Goal: Task Accomplishment & Management: Use online tool/utility

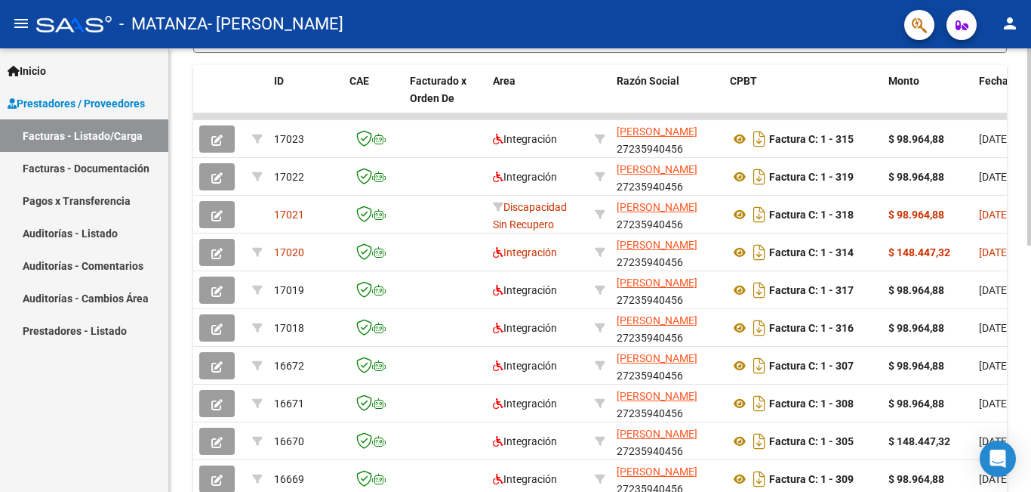
scroll to position [554, 0]
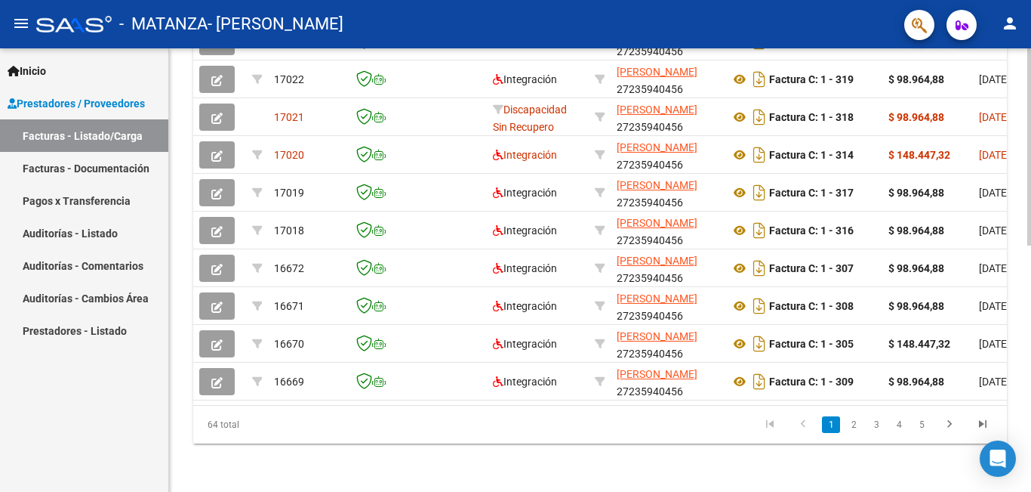
click at [1029, 455] on div at bounding box center [1030, 269] width 4 height 443
click at [1029, 455] on div at bounding box center [1030, 392] width 4 height 197
click at [948, 420] on icon "go to next page" at bounding box center [950, 426] width 20 height 18
click at [948, 420] on div "64 total 1 2 3 4 5" at bounding box center [600, 424] width 814 height 38
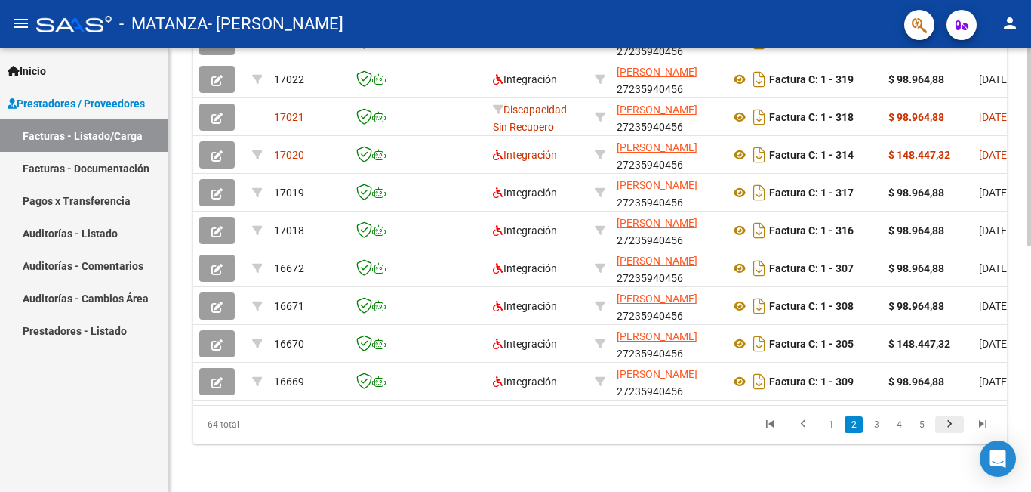
scroll to position [558, 0]
click at [948, 420] on div "64 total 1 2 3 4 5" at bounding box center [600, 424] width 814 height 38
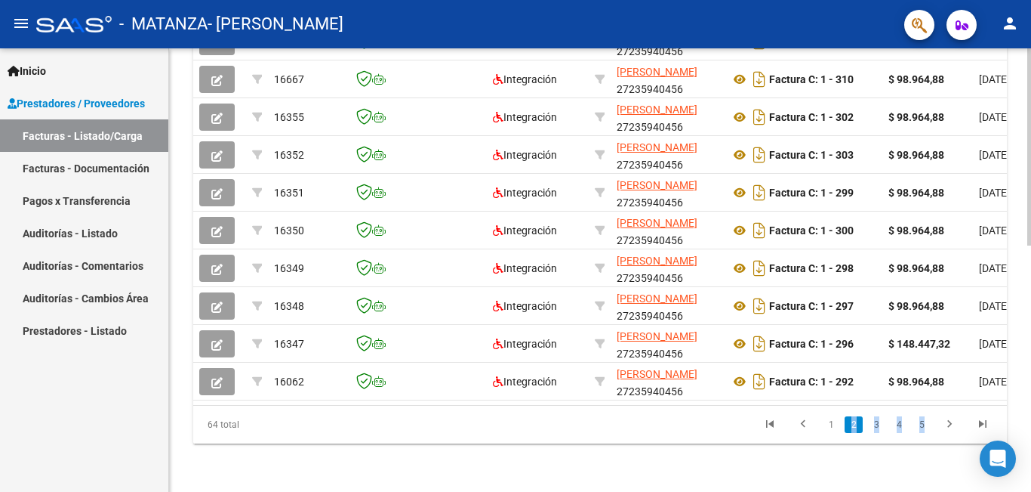
scroll to position [554, 0]
click at [941, 422] on icon "go to next page" at bounding box center [950, 426] width 20 height 18
click at [941, 422] on div "64 total 1 2 3 4 5" at bounding box center [600, 424] width 814 height 38
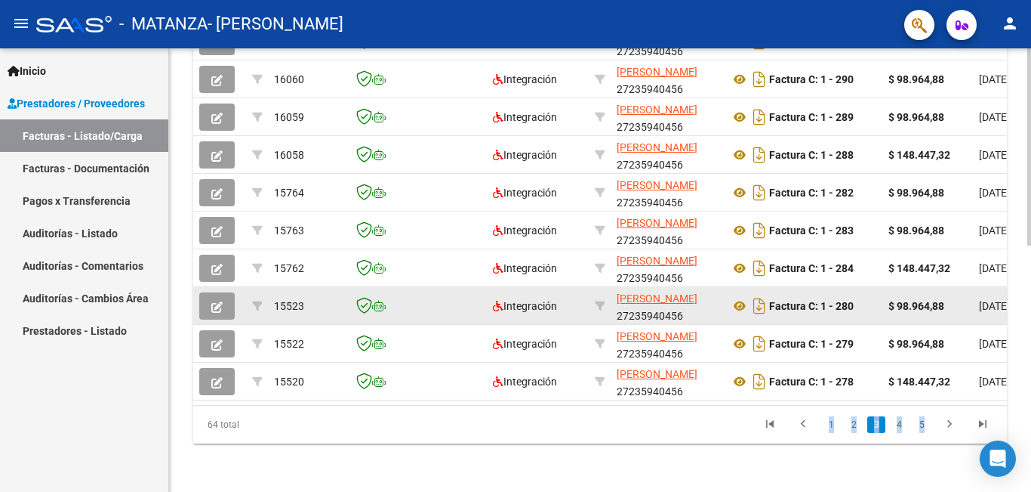
drag, startPoint x: 941, startPoint y: 422, endPoint x: 418, endPoint y: 285, distance: 540.1
click at [418, 285] on div "ID CAE Facturado x Orden De Area Razón Social CPBT Monto Fecha Cpbt Días desde …" at bounding box center [600, 206] width 814 height 476
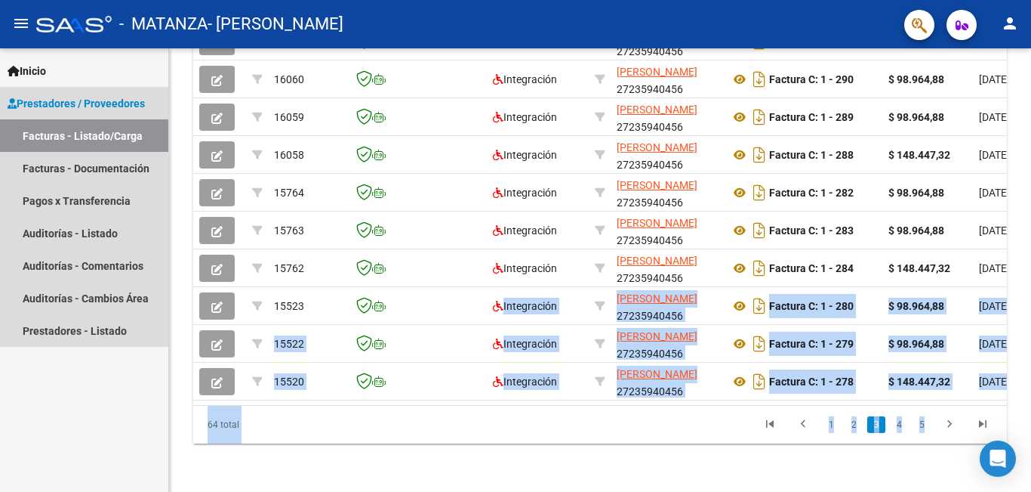
click at [87, 131] on link "Facturas - Listado/Carga" at bounding box center [84, 135] width 168 height 32
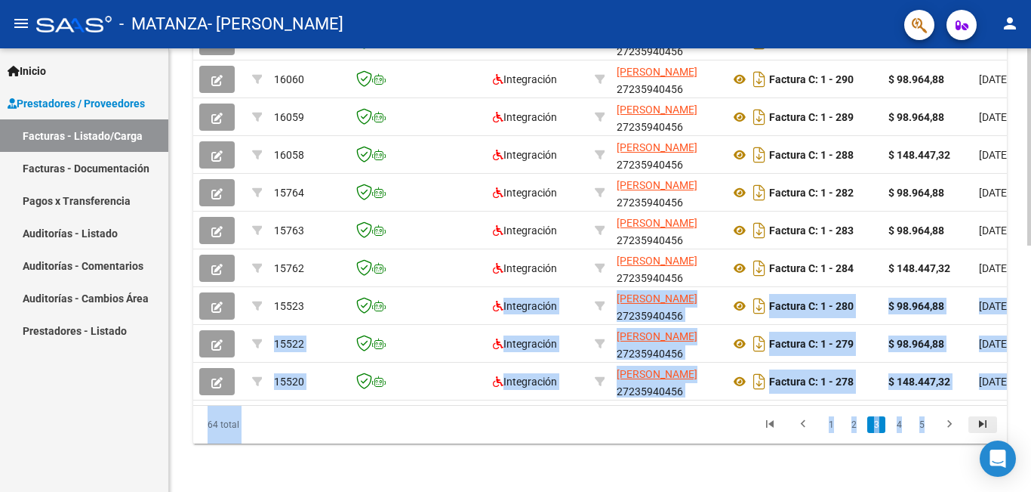
click at [981, 422] on icon "go to last page" at bounding box center [983, 426] width 20 height 18
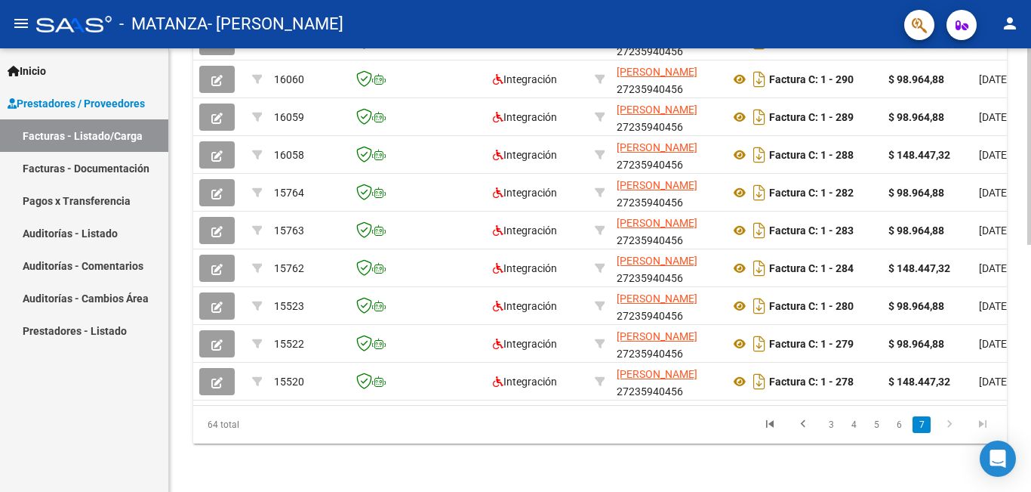
click at [981, 422] on div "64 total 3 4 5 6 7" at bounding box center [600, 424] width 814 height 38
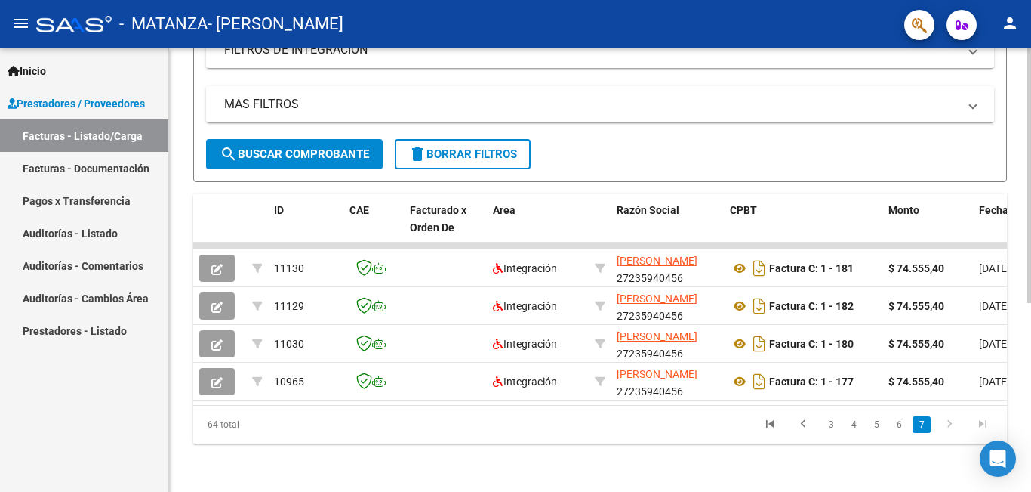
click at [981, 422] on icon "go to last page" at bounding box center [983, 426] width 20 height 18
click at [768, 424] on icon "go to first page" at bounding box center [770, 426] width 20 height 18
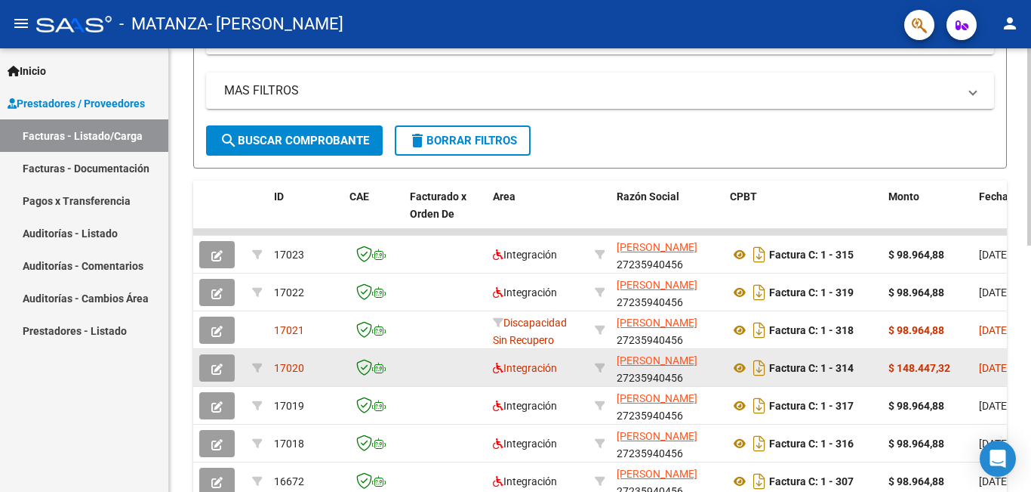
scroll to position [297, 0]
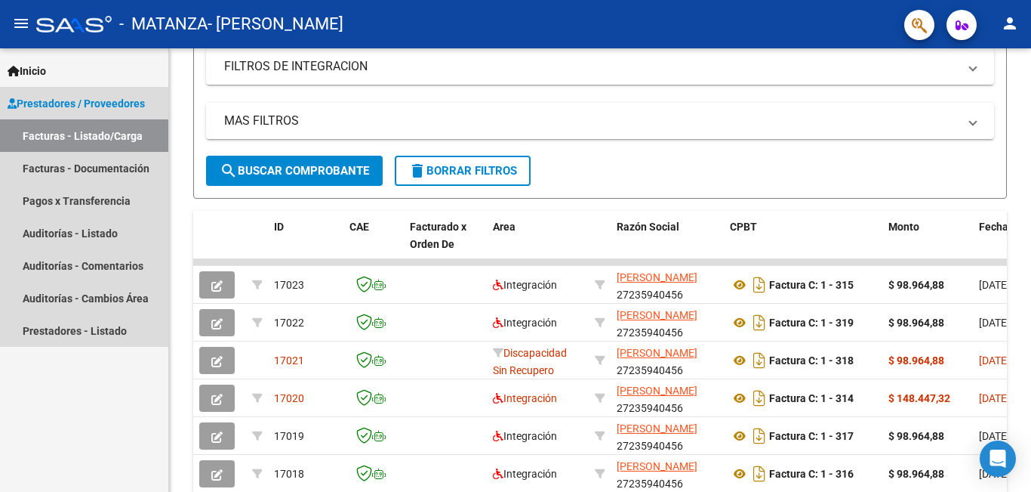
click at [61, 102] on span "Prestadores / Proveedores" at bounding box center [76, 103] width 137 height 17
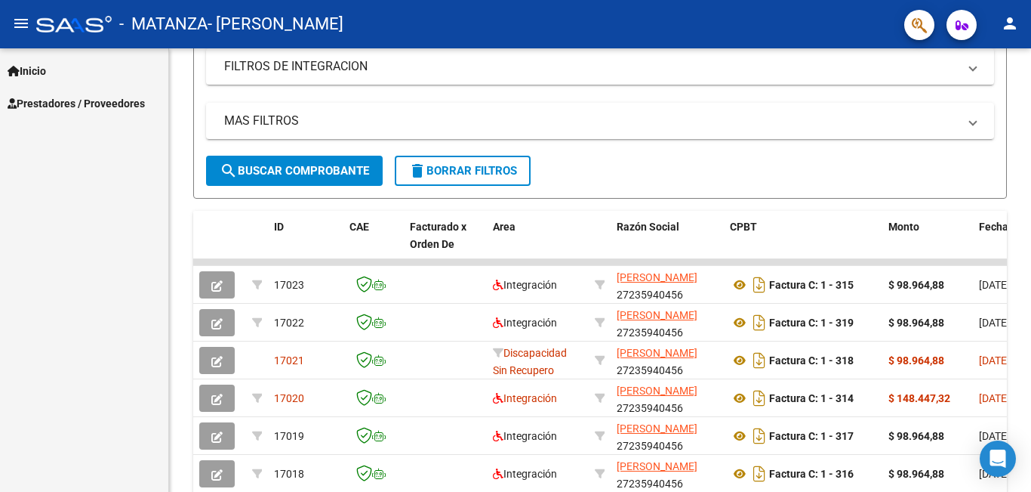
click at [61, 102] on span "Prestadores / Proveedores" at bounding box center [76, 103] width 137 height 17
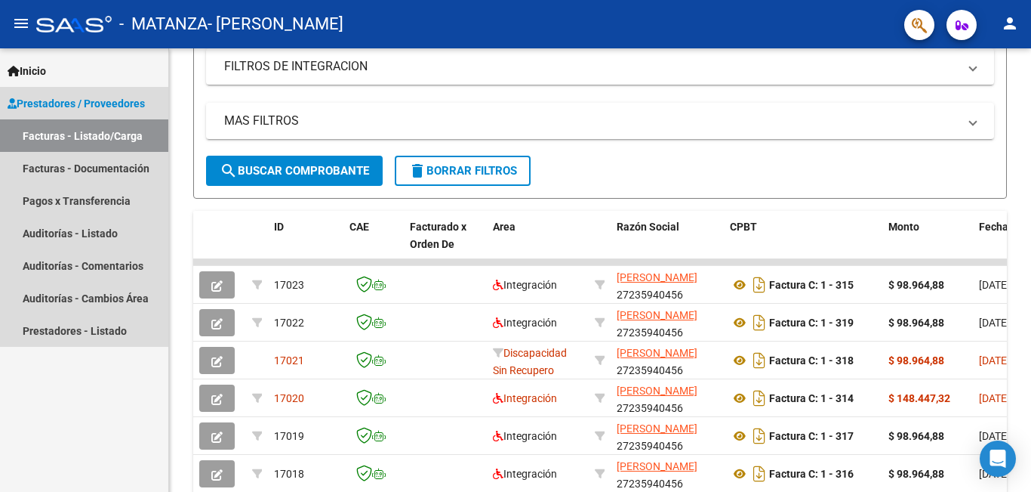
click at [45, 128] on link "Facturas - Listado/Carga" at bounding box center [84, 135] width 168 height 32
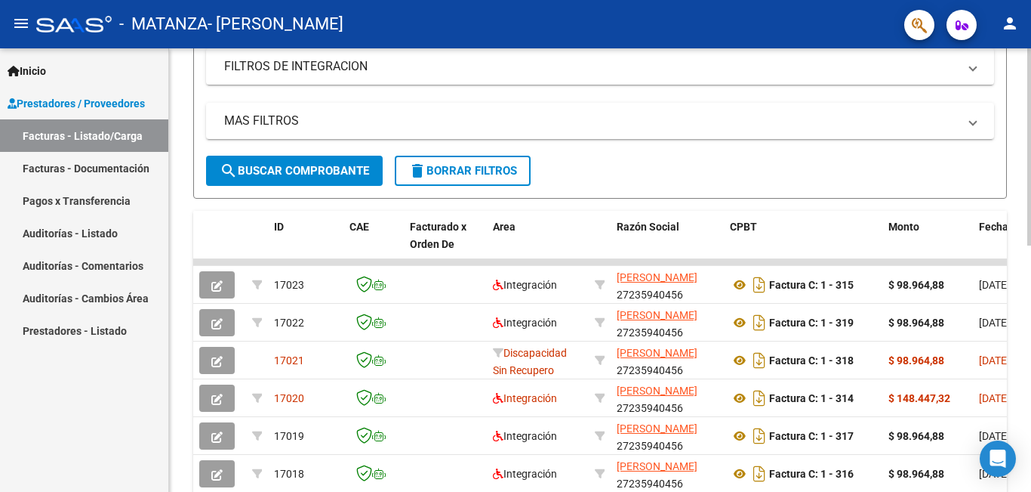
scroll to position [554, 0]
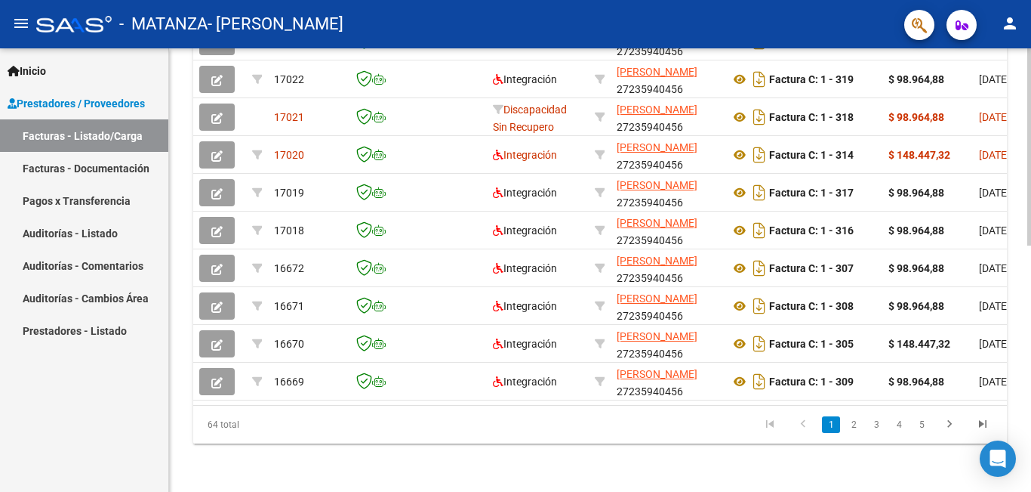
click at [1031, 408] on div at bounding box center [1030, 269] width 4 height 443
click at [1031, 408] on div at bounding box center [1030, 392] width 4 height 197
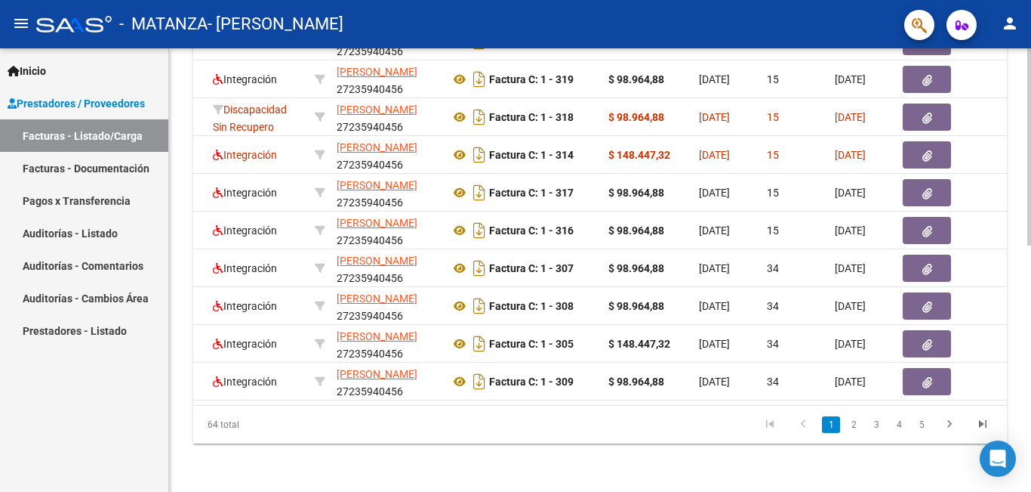
scroll to position [0, 332]
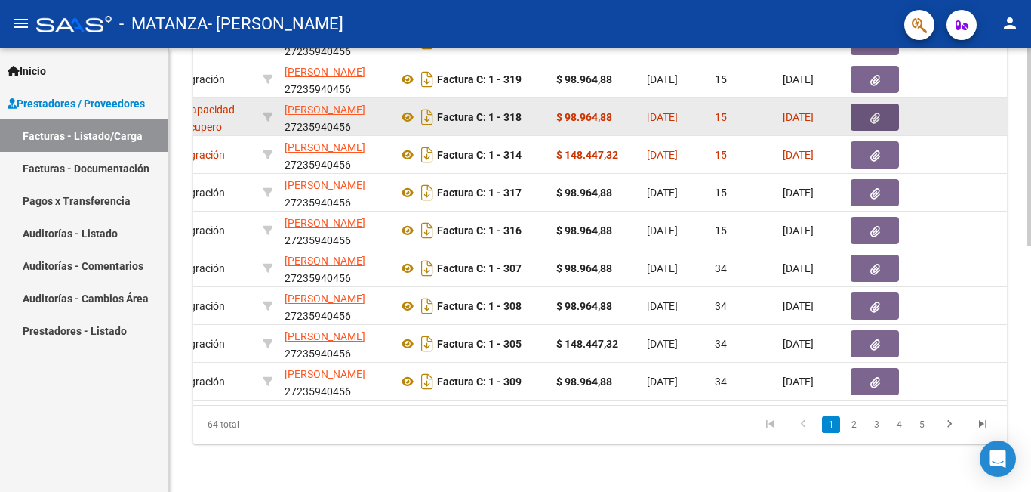
click at [867, 103] on button "button" at bounding box center [875, 116] width 48 height 27
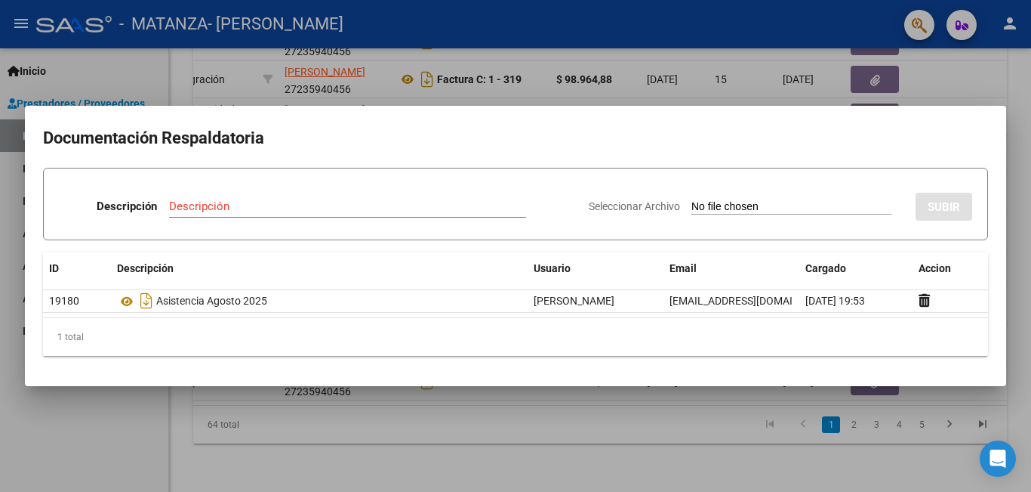
click at [1005, 79] on div at bounding box center [515, 246] width 1031 height 492
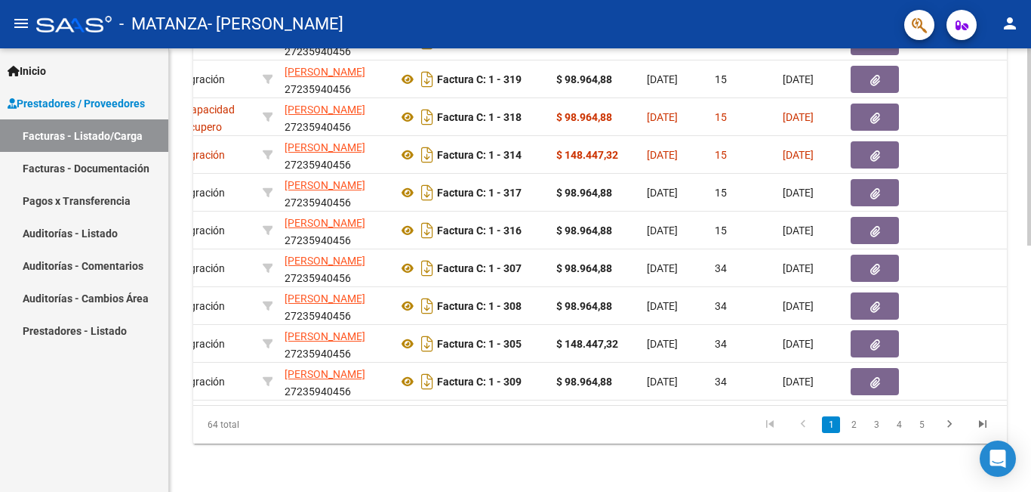
scroll to position [111, 0]
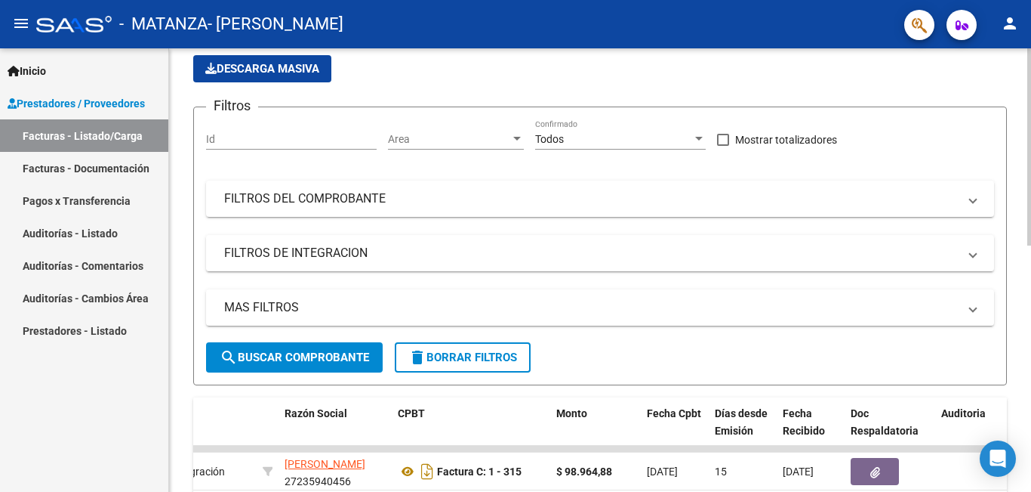
click at [1029, 91] on div at bounding box center [1030, 269] width 4 height 443
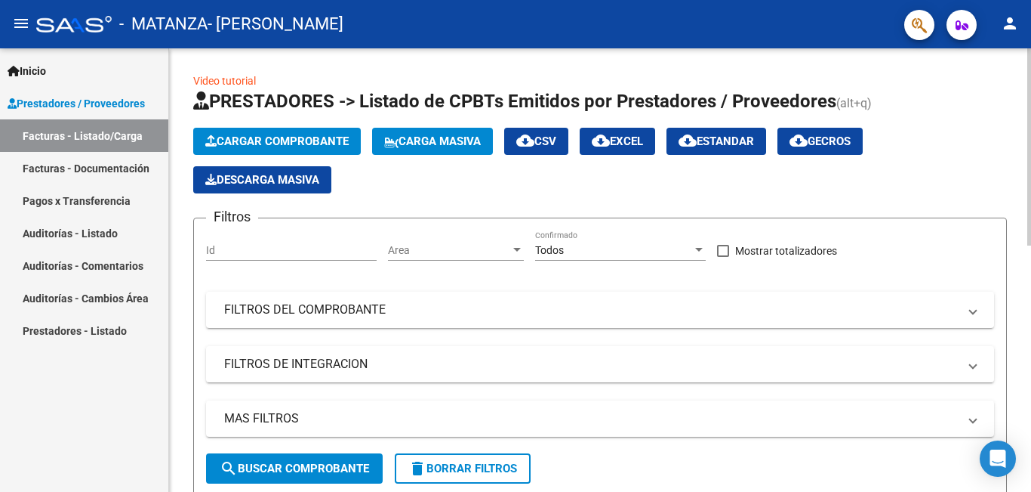
click at [1029, 91] on div at bounding box center [1030, 146] width 4 height 197
click at [242, 140] on span "Cargar Comprobante" at bounding box center [276, 141] width 143 height 14
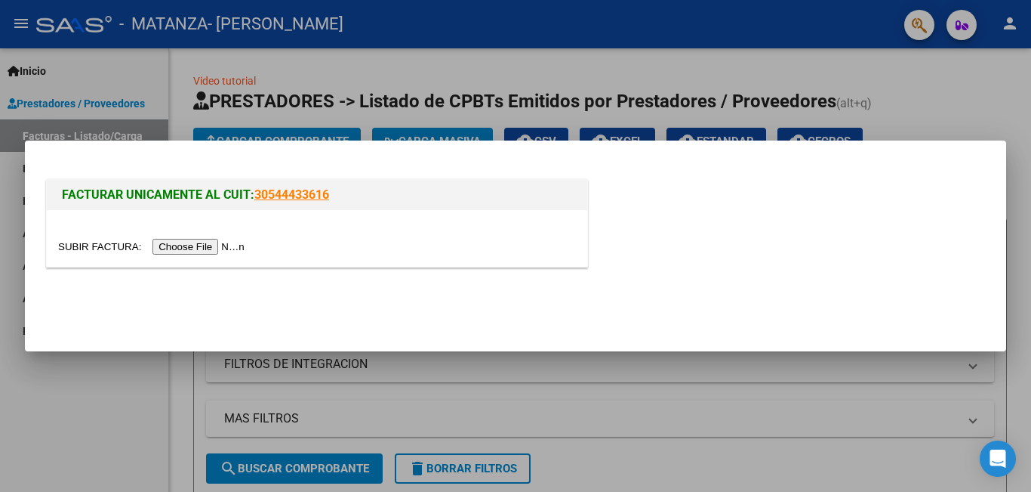
click at [210, 245] on input "file" at bounding box center [153, 247] width 191 height 16
